Goal: Task Accomplishment & Management: Manage account settings

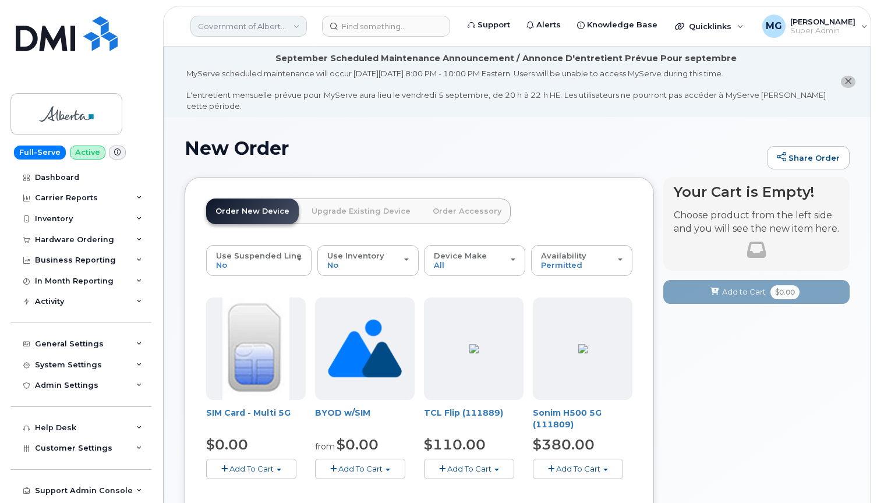
click at [243, 20] on link "Government of Alberta (GOA)" at bounding box center [248, 26] width 116 height 21
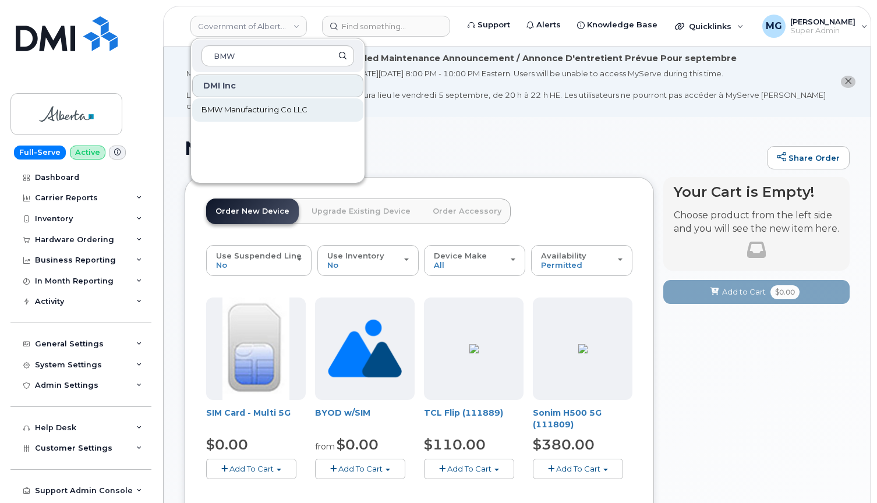
type input "BMW"
click at [245, 111] on span "BMW Manufacturing Co LLC" at bounding box center [254, 110] width 106 height 12
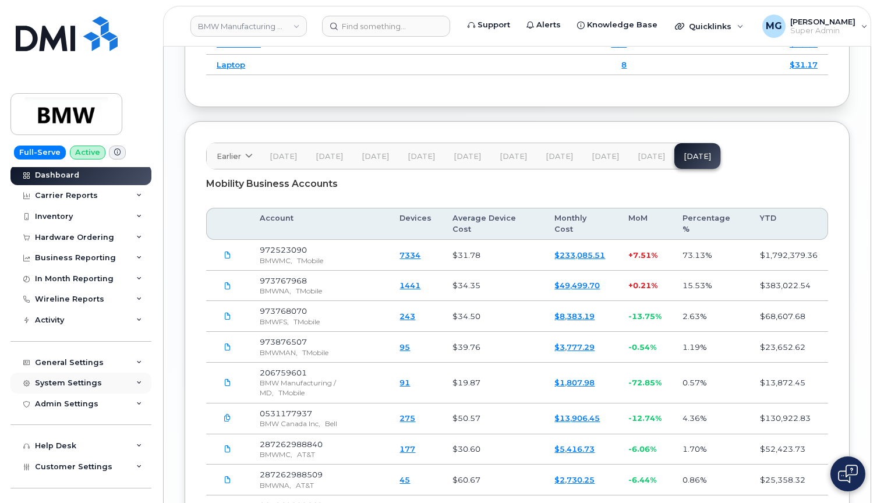
scroll to position [4, 0]
click at [70, 377] on div "System Settings" at bounding box center [68, 381] width 67 height 9
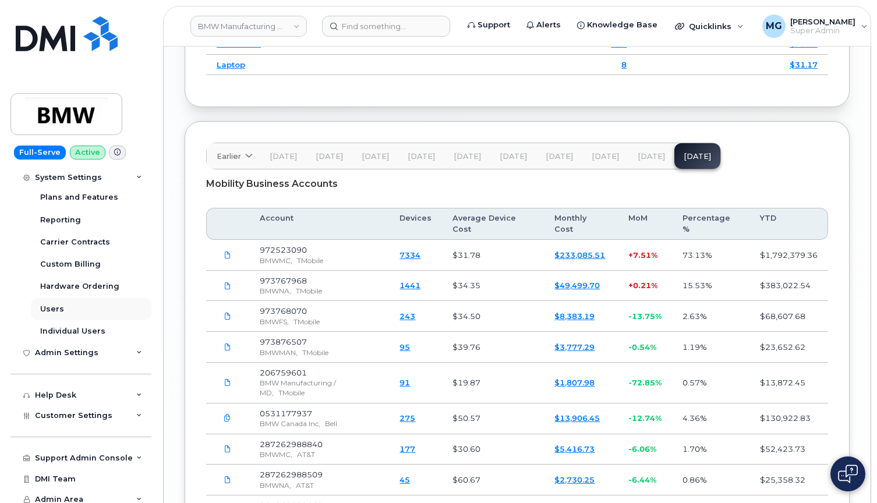
scroll to position [253, 0]
click at [55, 305] on div "Users" at bounding box center [52, 310] width 24 height 10
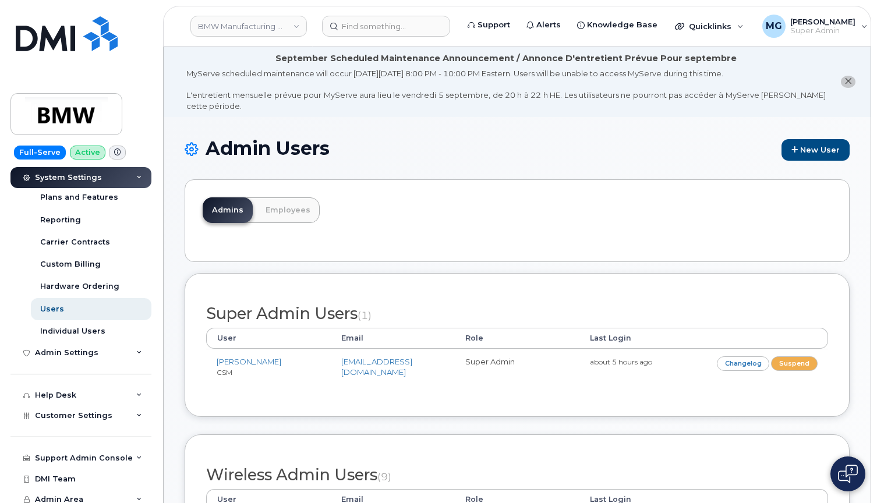
scroll to position [253, 0]
click at [58, 412] on span "Customer Settings" at bounding box center [73, 416] width 77 height 9
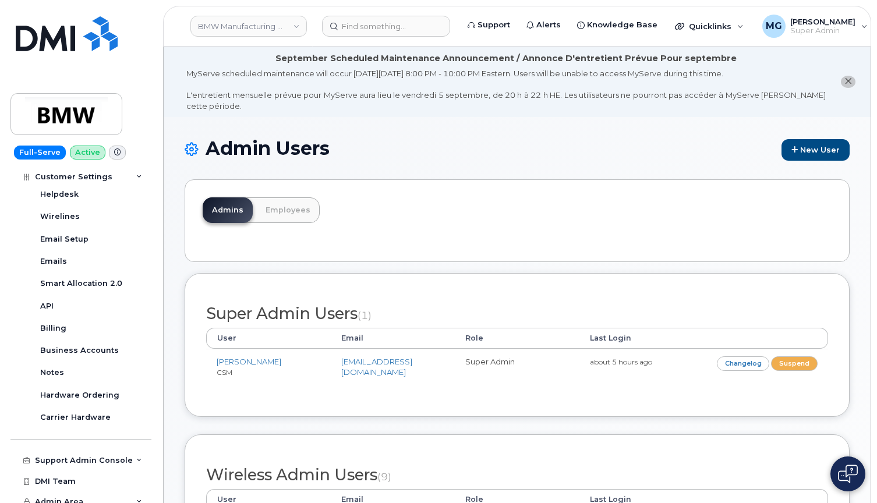
scroll to position [585, 0]
click at [58, 457] on div "Support Admin Console" at bounding box center [84, 461] width 98 height 9
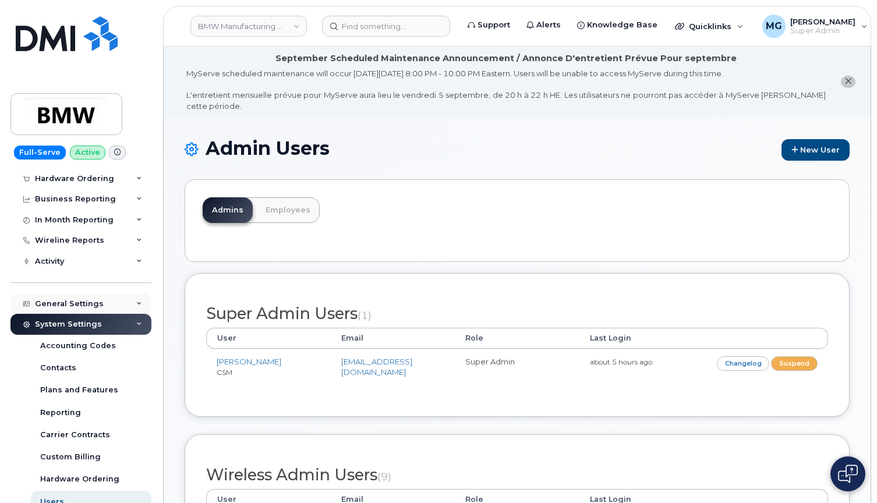
scroll to position [59, 0]
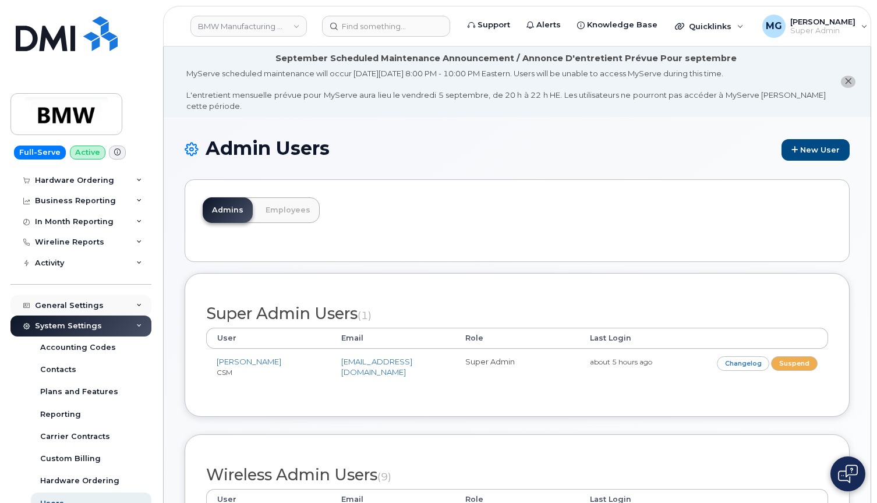
click at [61, 301] on div "General Settings" at bounding box center [69, 305] width 69 height 9
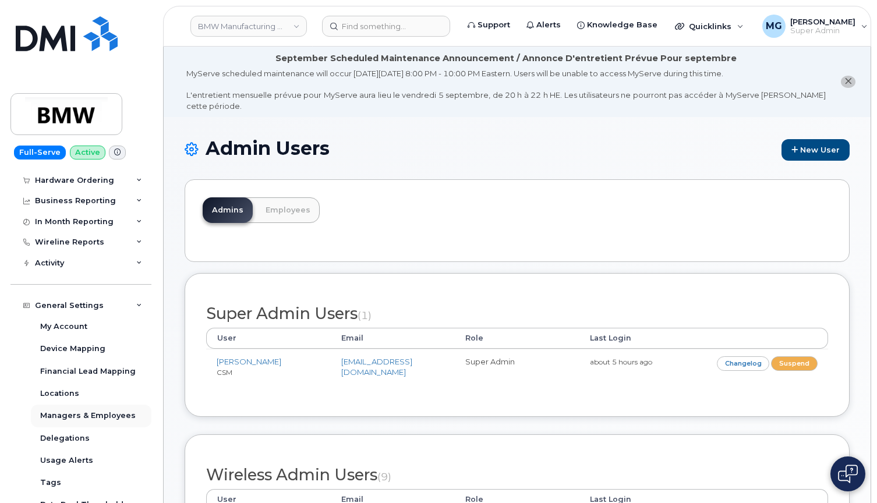
click at [69, 412] on div "Managers & Employees" at bounding box center [87, 416] width 95 height 10
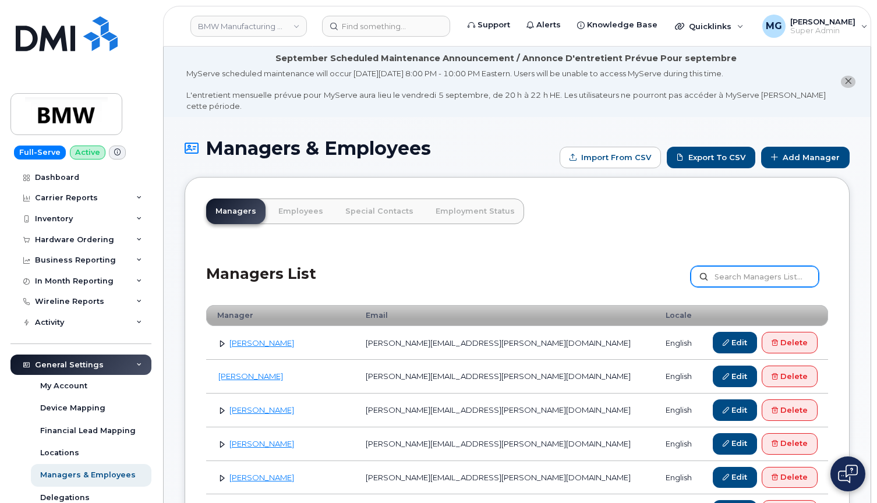
click at [735, 273] on input "text" at bounding box center [755, 276] width 128 height 21
type input "Dani"
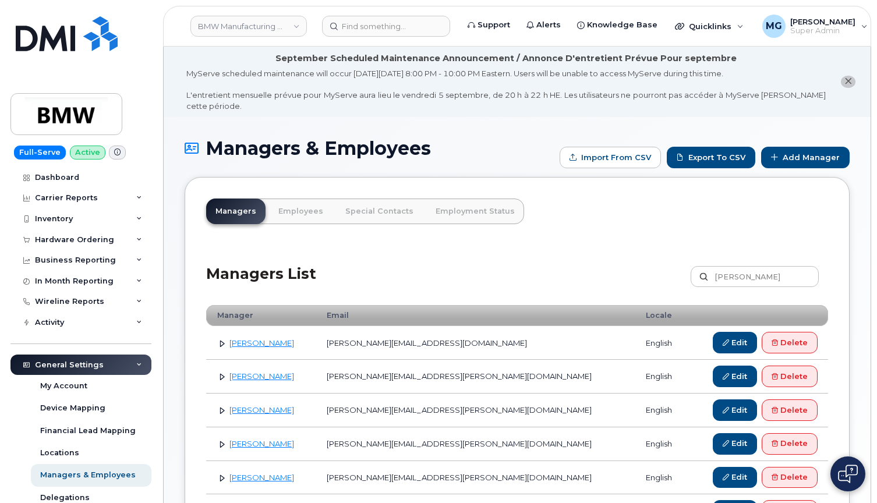
click at [222, 408] on link at bounding box center [222, 410] width 11 height 11
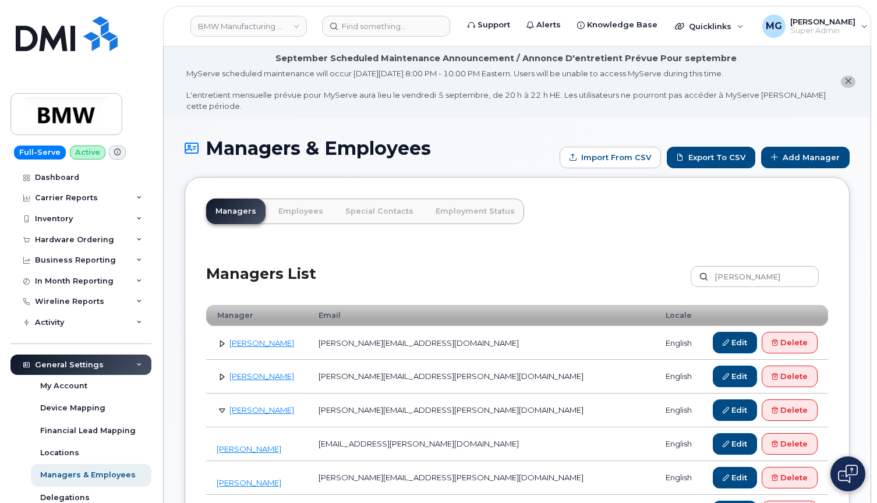
click at [222, 408] on link at bounding box center [222, 410] width 11 height 11
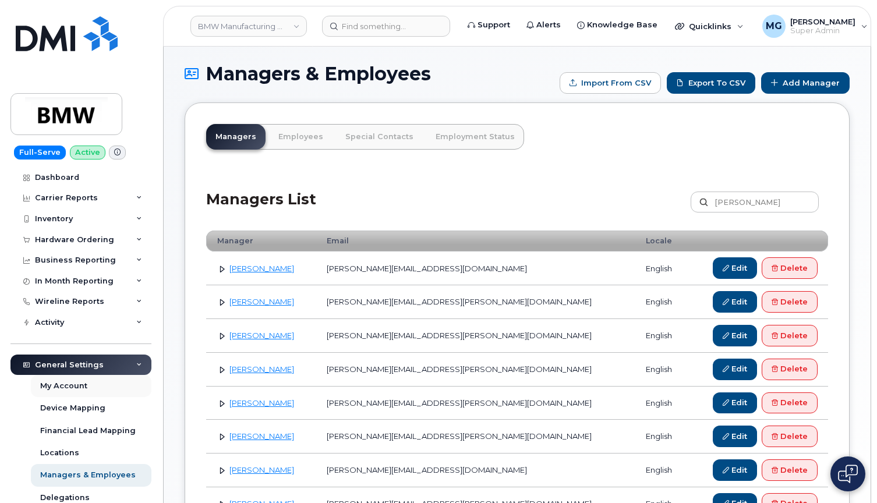
scroll to position [80, 0]
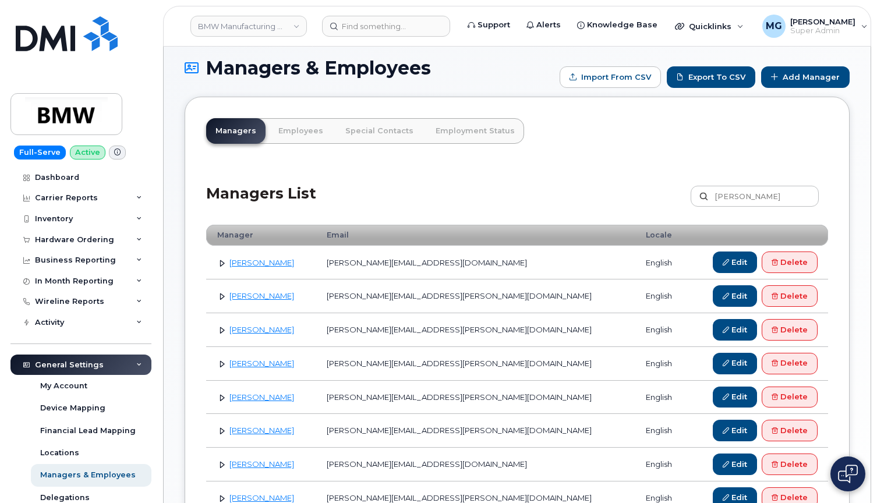
click at [137, 363] on icon at bounding box center [139, 365] width 6 height 6
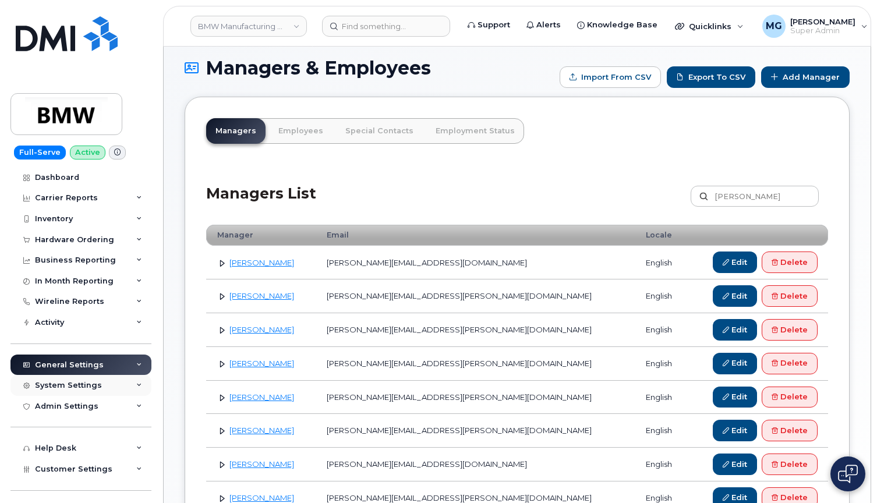
click at [44, 383] on div "System Settings" at bounding box center [68, 385] width 67 height 9
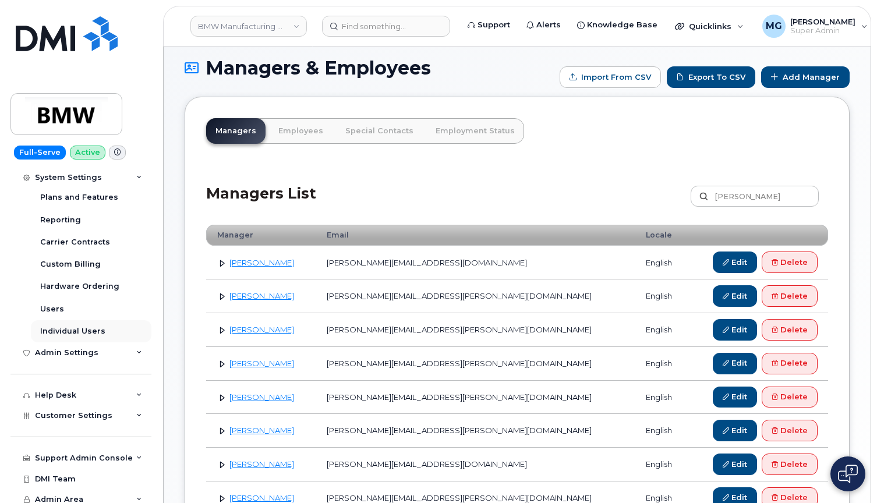
scroll to position [253, 0]
click at [52, 305] on div "Users" at bounding box center [52, 310] width 24 height 10
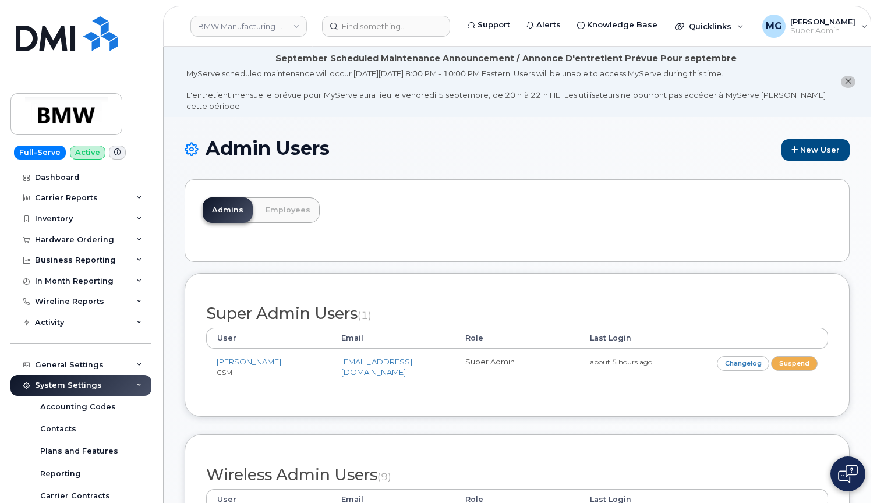
click at [289, 205] on link "Employees" at bounding box center [287, 210] width 63 height 26
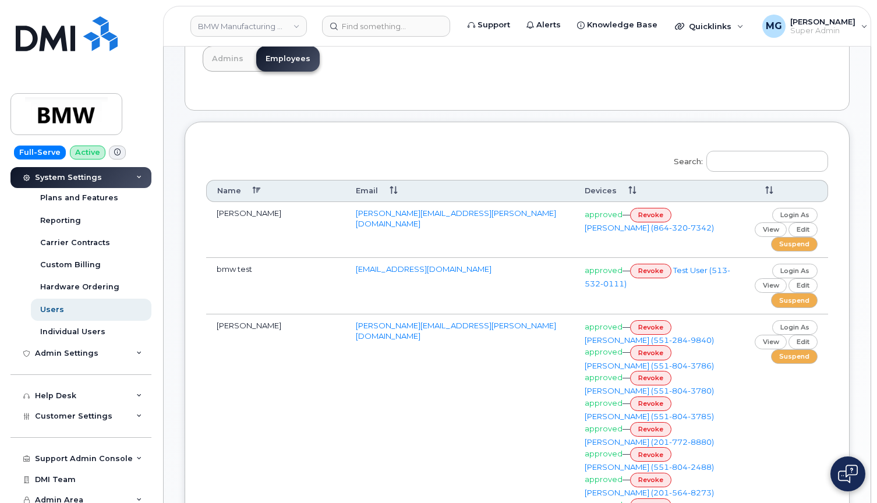
scroll to position [154, 0]
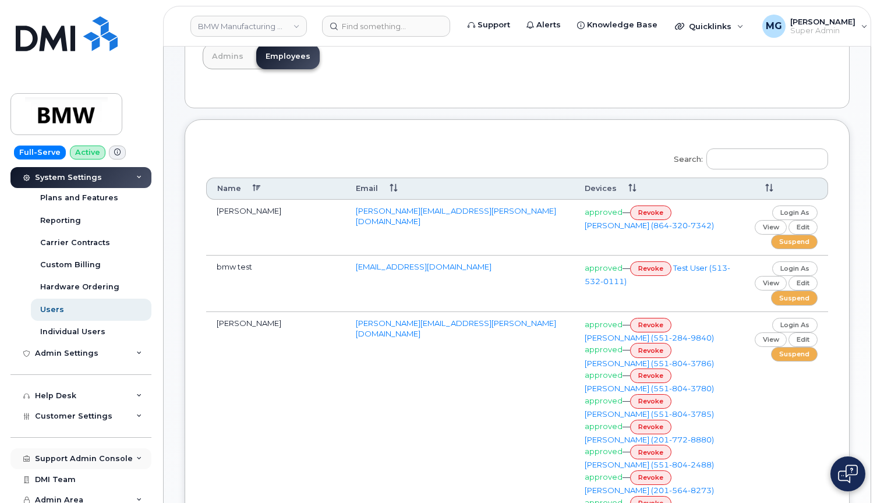
click at [89, 454] on div "Support Admin Console" at bounding box center [84, 458] width 98 height 9
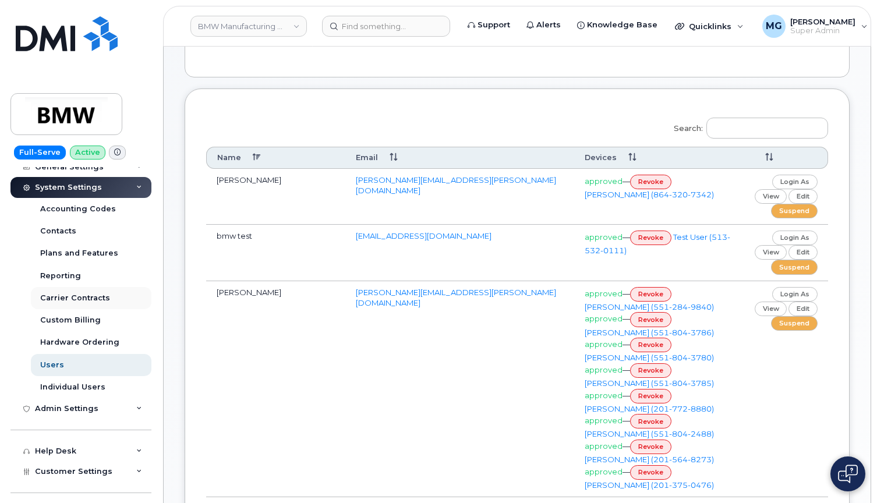
scroll to position [204, 0]
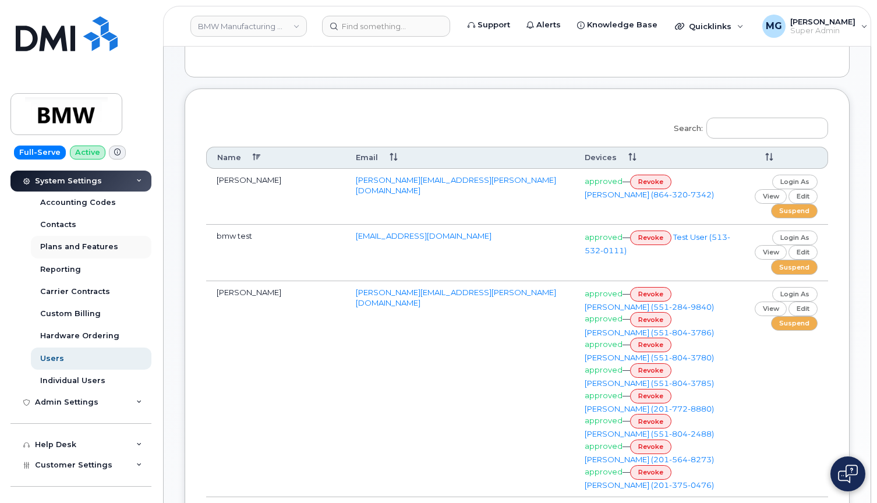
click at [98, 243] on div "Plans and Features" at bounding box center [79, 247] width 78 height 10
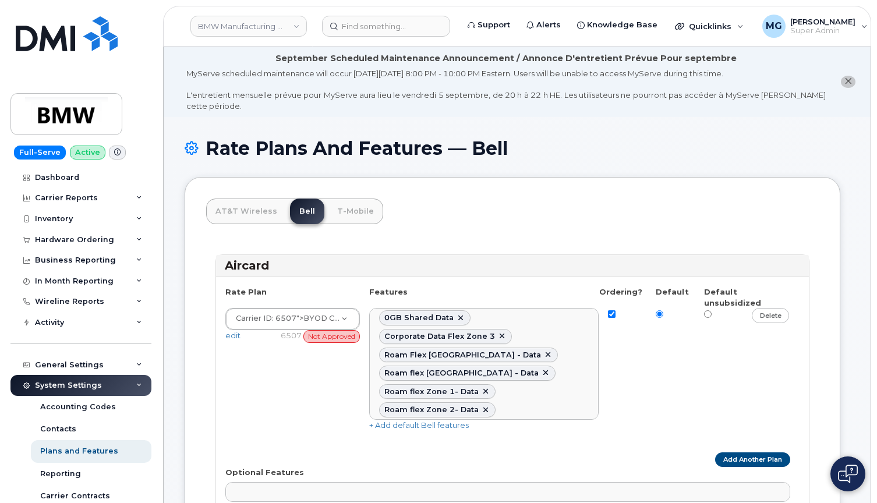
select select
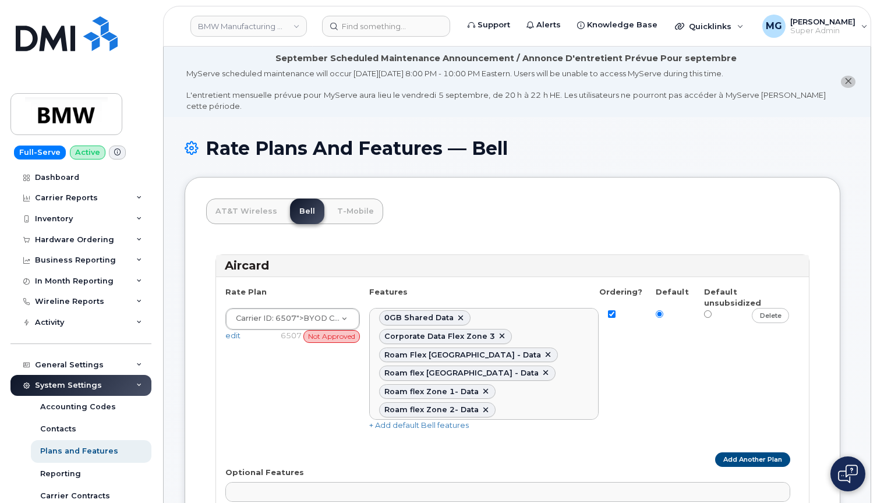
select select
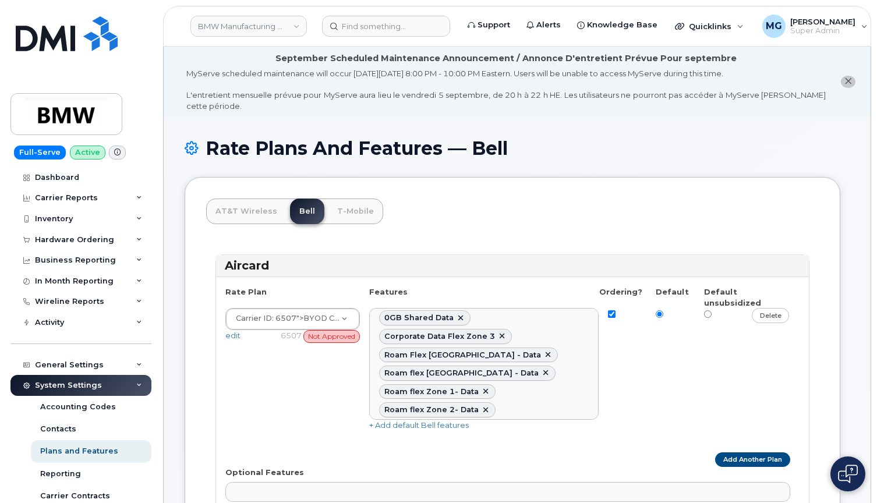
select select
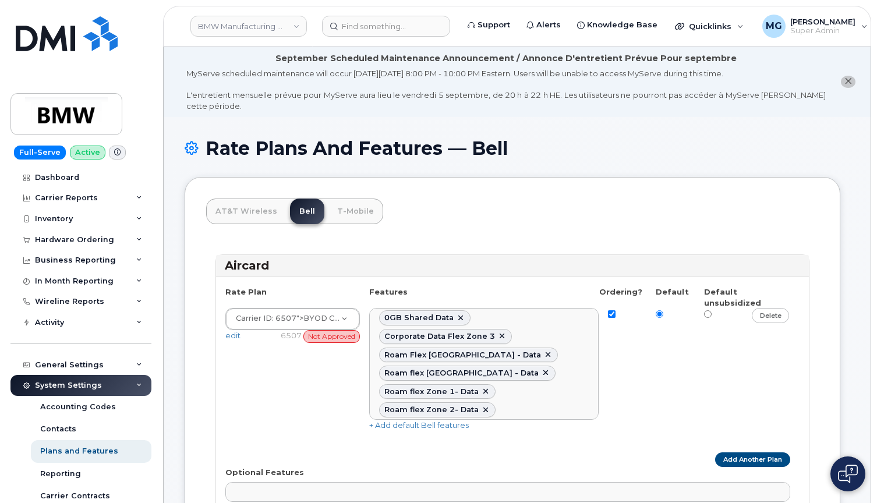
select select
